Goal: Find specific page/section: Find specific page/section

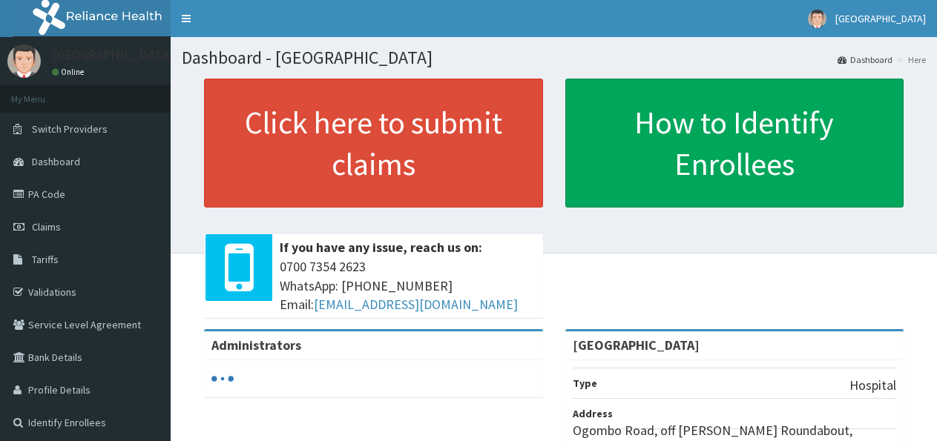
click at [60, 297] on link "Validations" at bounding box center [85, 292] width 171 height 33
click at [96, 202] on link "PA Code" at bounding box center [85, 194] width 171 height 33
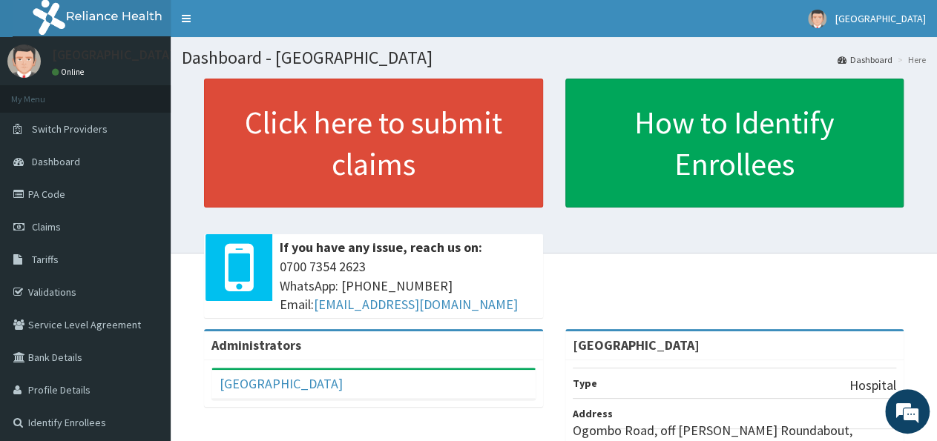
drag, startPoint x: 84, startPoint y: 291, endPoint x: 496, endPoint y: 289, distance: 412.4
click at [83, 290] on link "Validations" at bounding box center [85, 292] width 171 height 33
